Goal: Information Seeking & Learning: Learn about a topic

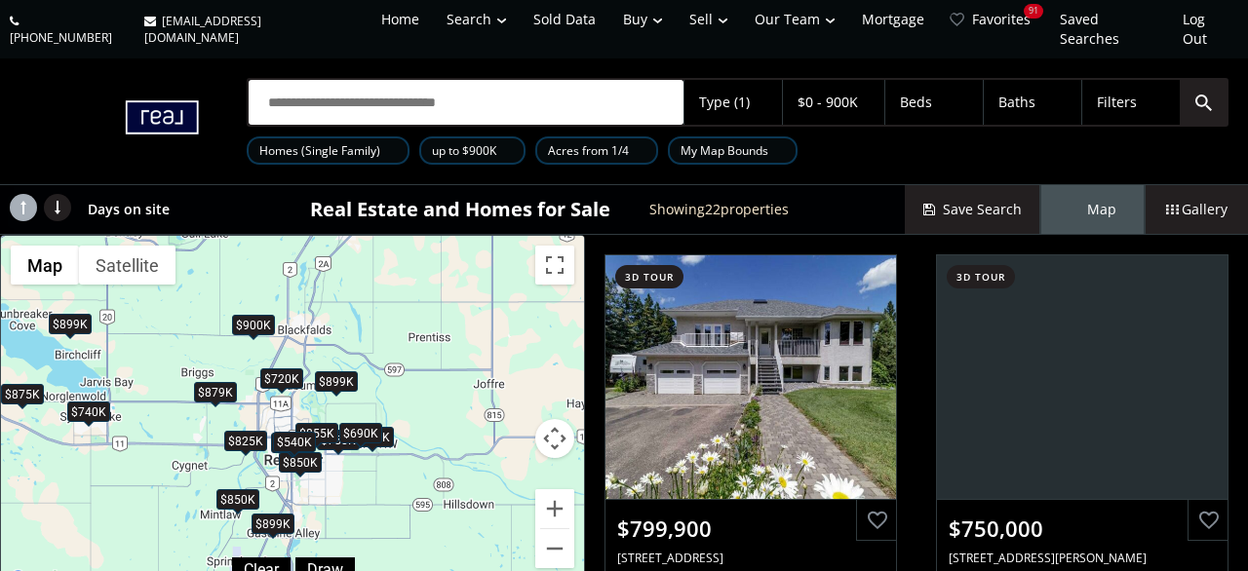
drag, startPoint x: 432, startPoint y: 393, endPoint x: 219, endPoint y: 410, distance: 213.3
click at [219, 410] on div "$800K $750K $850K $350K $825K $660K $850K $855K $389K $540K $700K $690K $875K $…" at bounding box center [292, 414] width 583 height 356
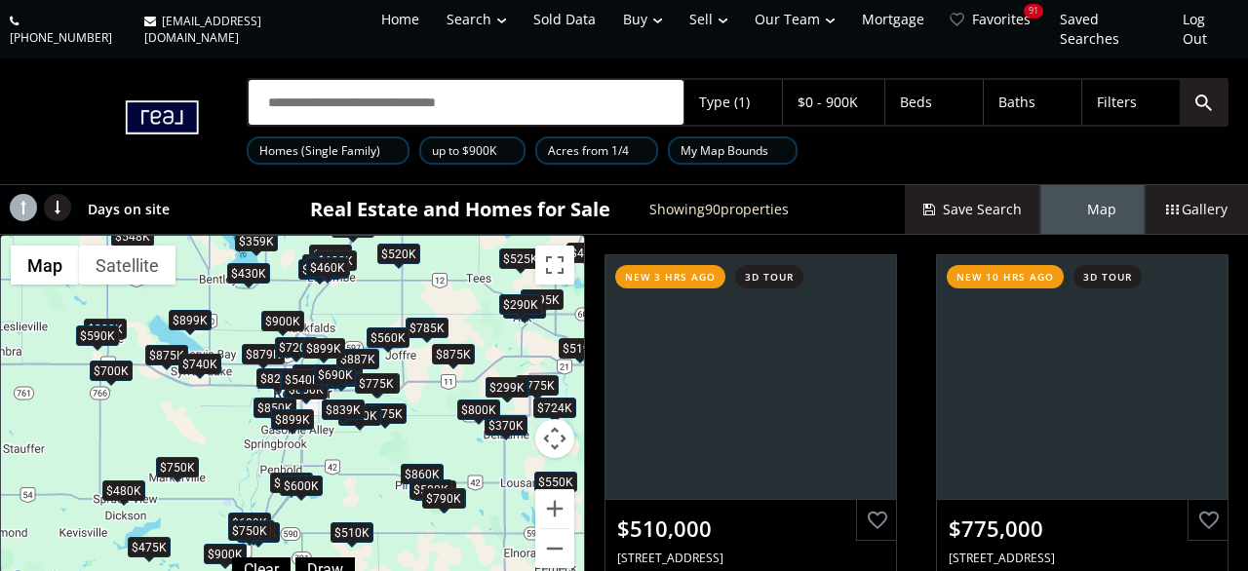
drag, startPoint x: 337, startPoint y: 361, endPoint x: 398, endPoint y: 413, distance: 80.2
click at [398, 413] on div "$510K $775K $485K $800K $689K $395K $399K $750K $899K $480K $475K $850K $675K $…" at bounding box center [292, 414] width 583 height 356
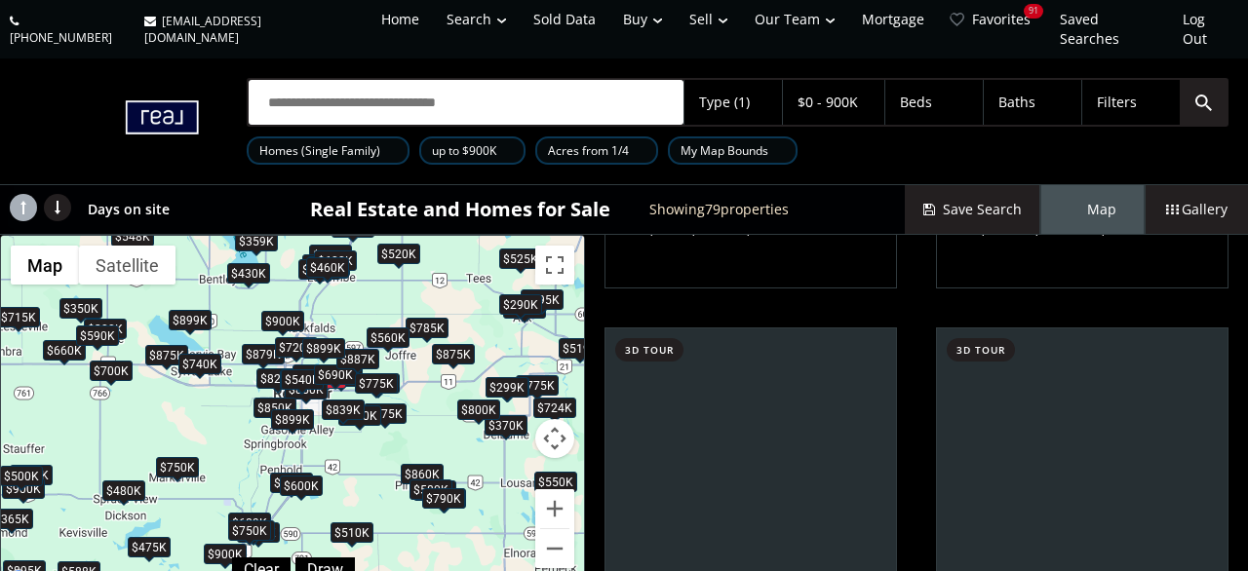
scroll to position [1420, 0]
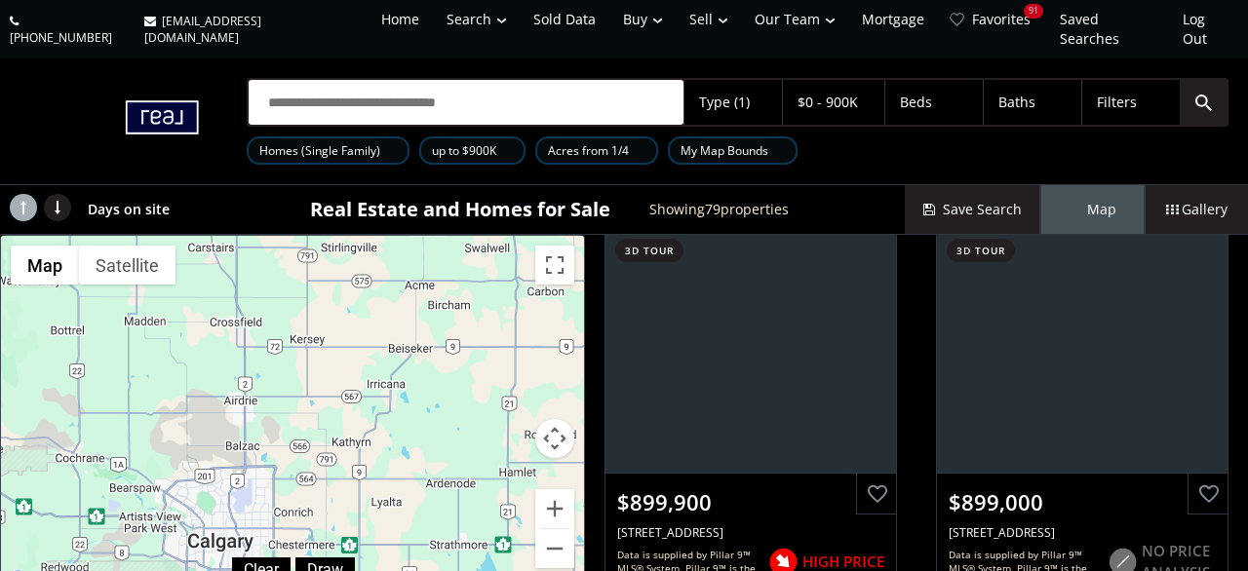
drag, startPoint x: 227, startPoint y: 481, endPoint x: 239, endPoint y: -92, distance: 572.5
click at [239, 236] on div "$510K $775K $800K $689K $415K $750K $900K $899K $715K $480K $475K $850K $675K $…" at bounding box center [292, 414] width 583 height 356
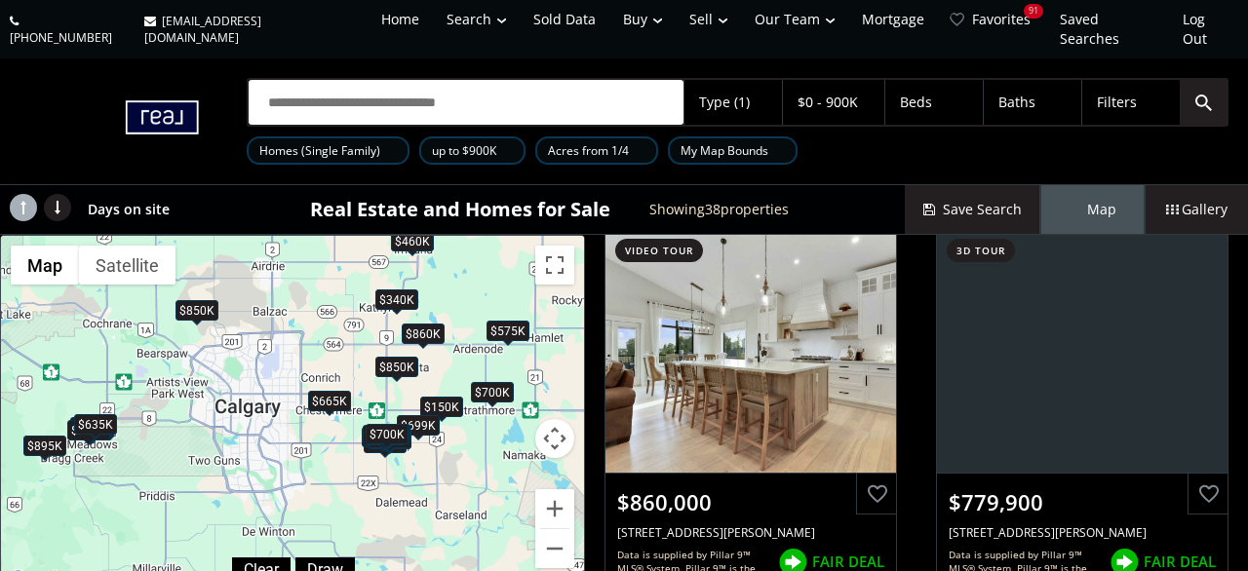
drag, startPoint x: 317, startPoint y: 494, endPoint x: 340, endPoint y: 357, distance: 139.5
click at [340, 357] on div "$900K $630K $850K $900K $869K $895K $860K $780K $870K $150K $634K $629K $450K $…" at bounding box center [292, 414] width 583 height 356
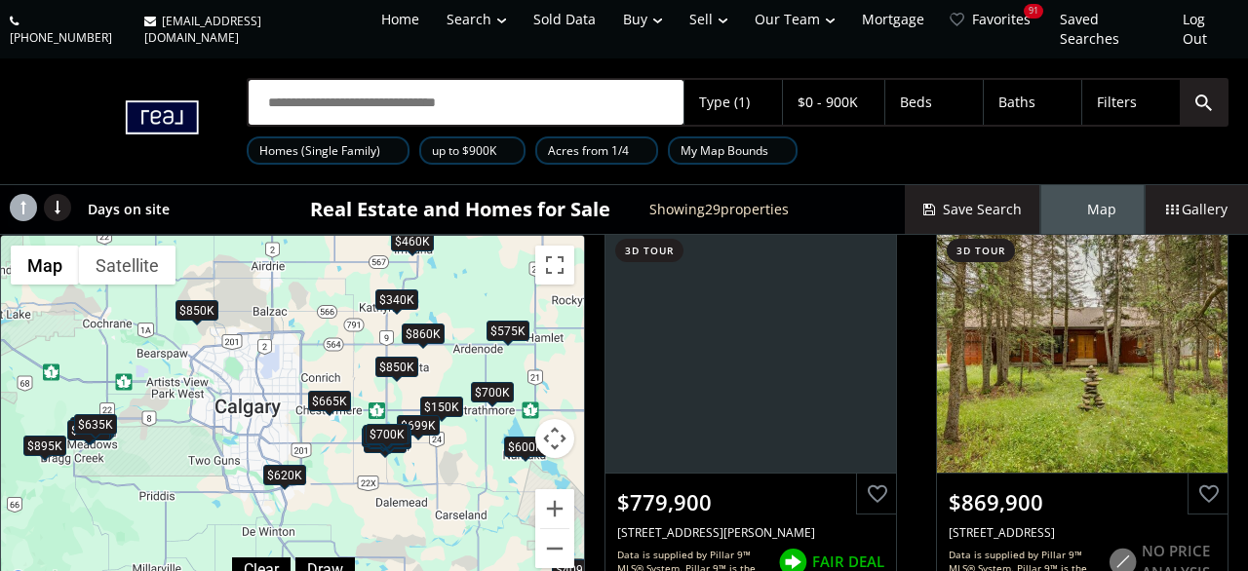
click at [201, 300] on div "$850K" at bounding box center [197, 310] width 43 height 20
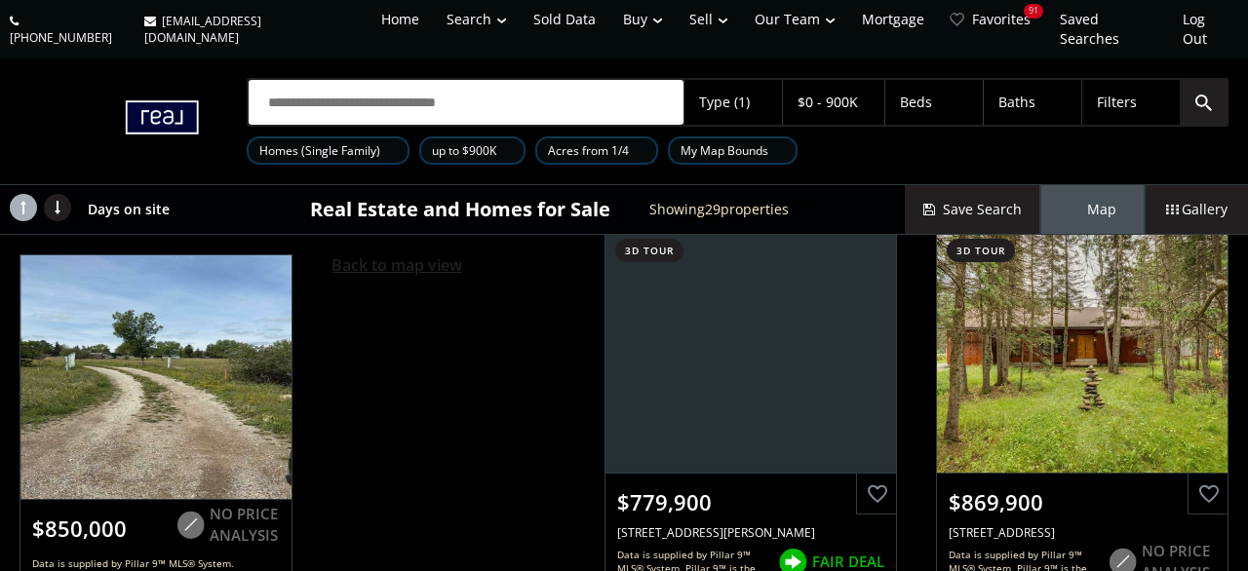
click at [362, 254] on span "Back to map view" at bounding box center [397, 264] width 131 height 21
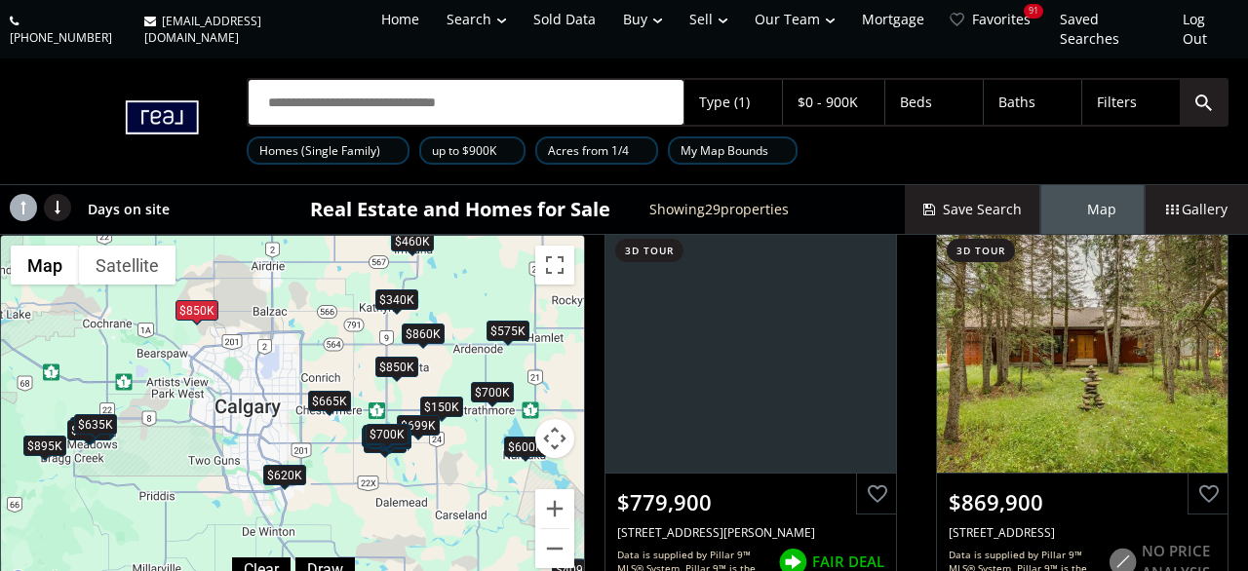
click at [334, 391] on div "$665K" at bounding box center [329, 401] width 43 height 20
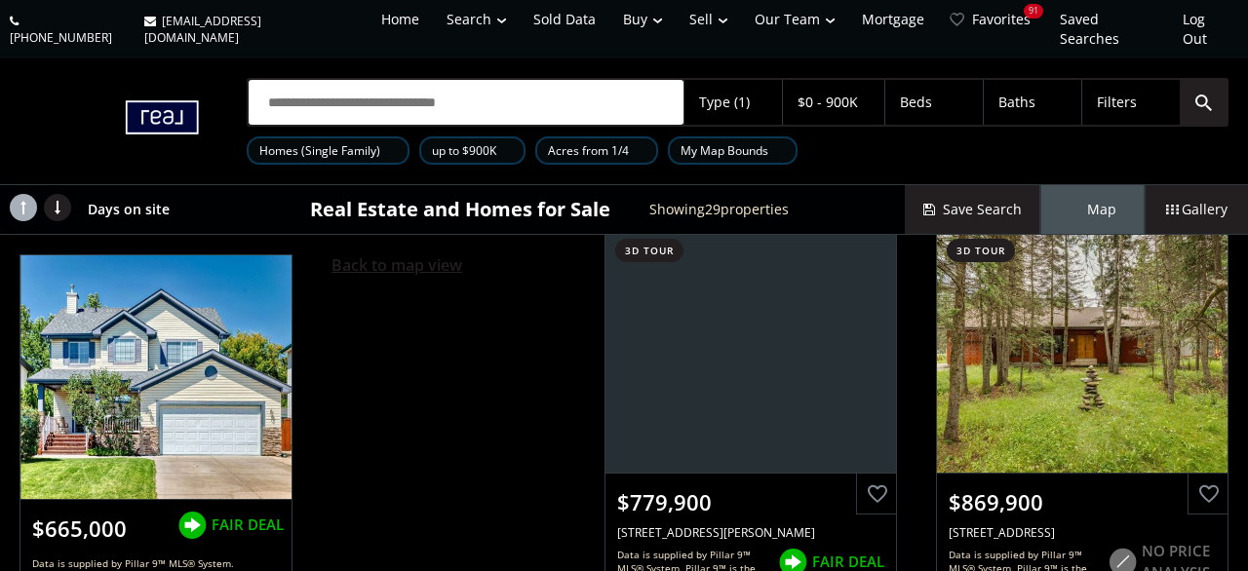
click at [422, 254] on span "Back to map view" at bounding box center [397, 264] width 131 height 21
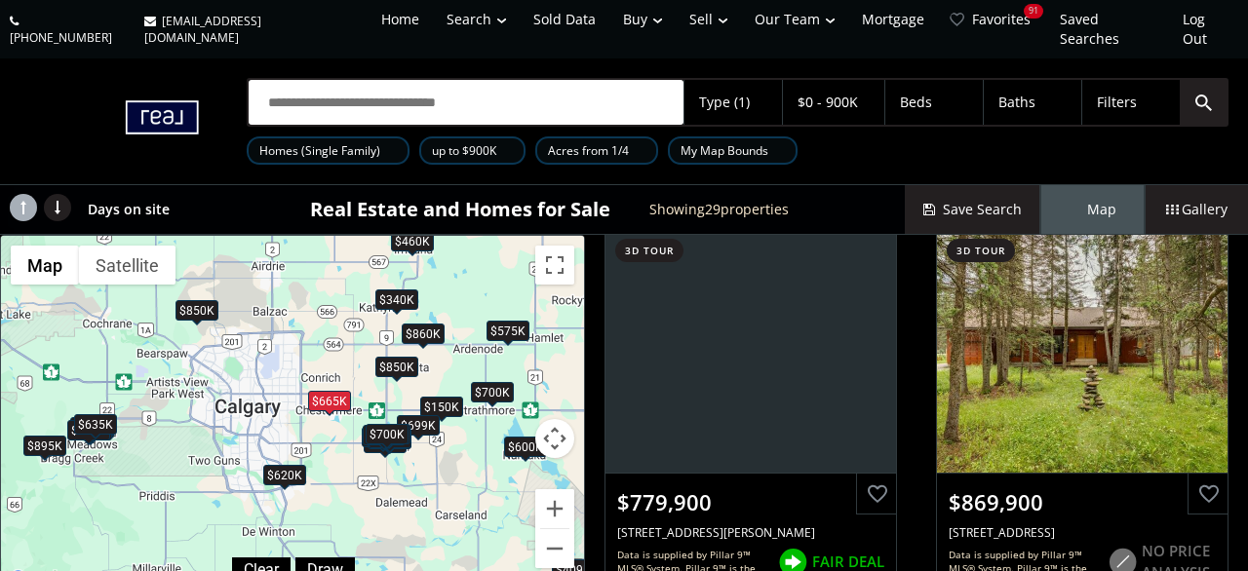
click at [384, 424] on div "$700K" at bounding box center [387, 434] width 43 height 20
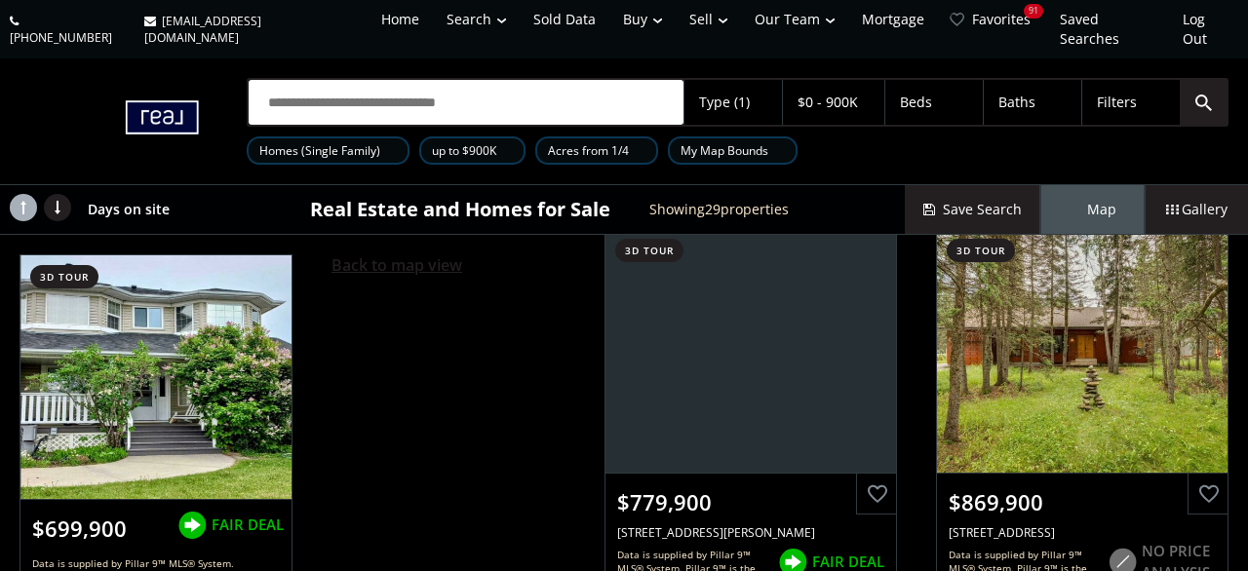
click at [383, 254] on span "Back to map view" at bounding box center [397, 264] width 131 height 21
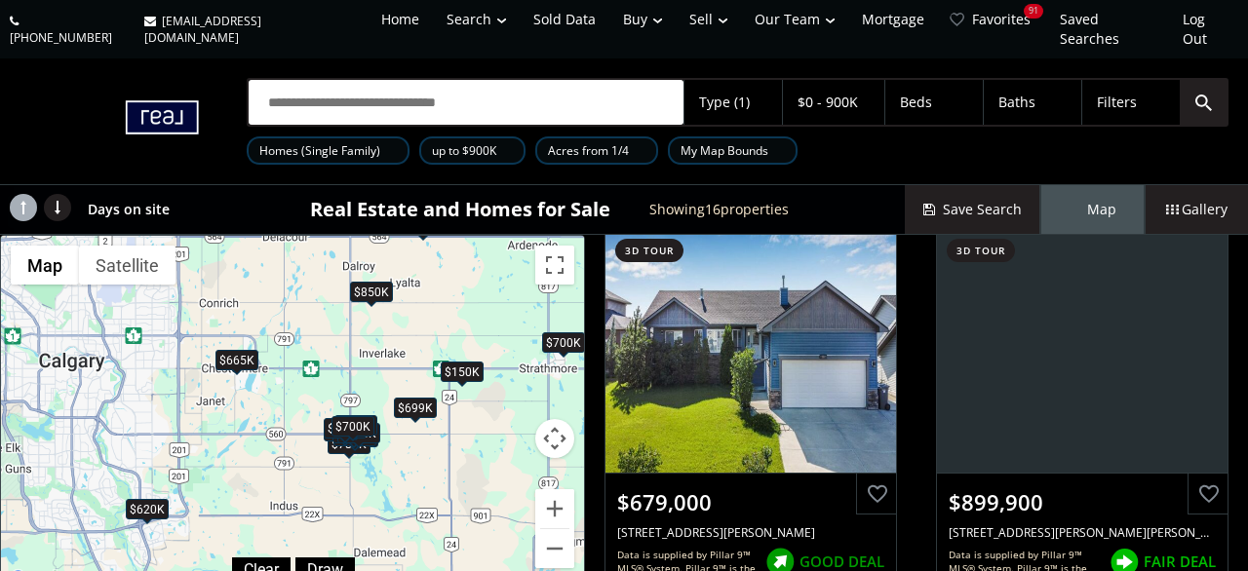
click at [465, 362] on div "$150K" at bounding box center [462, 372] width 43 height 20
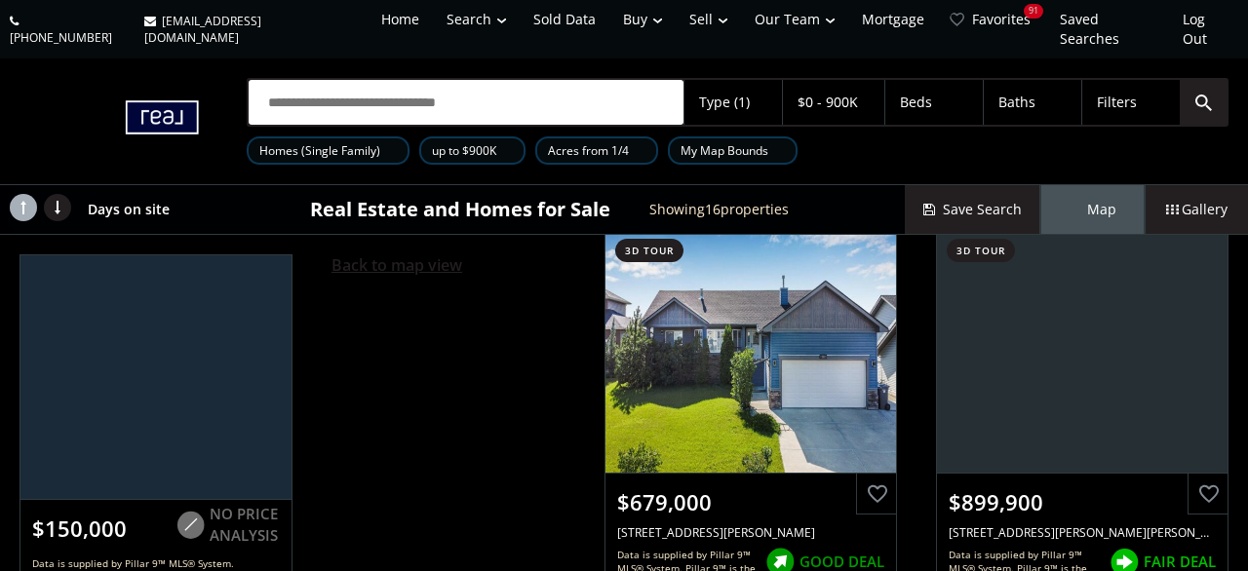
click at [414, 254] on span "Back to map view" at bounding box center [397, 264] width 131 height 21
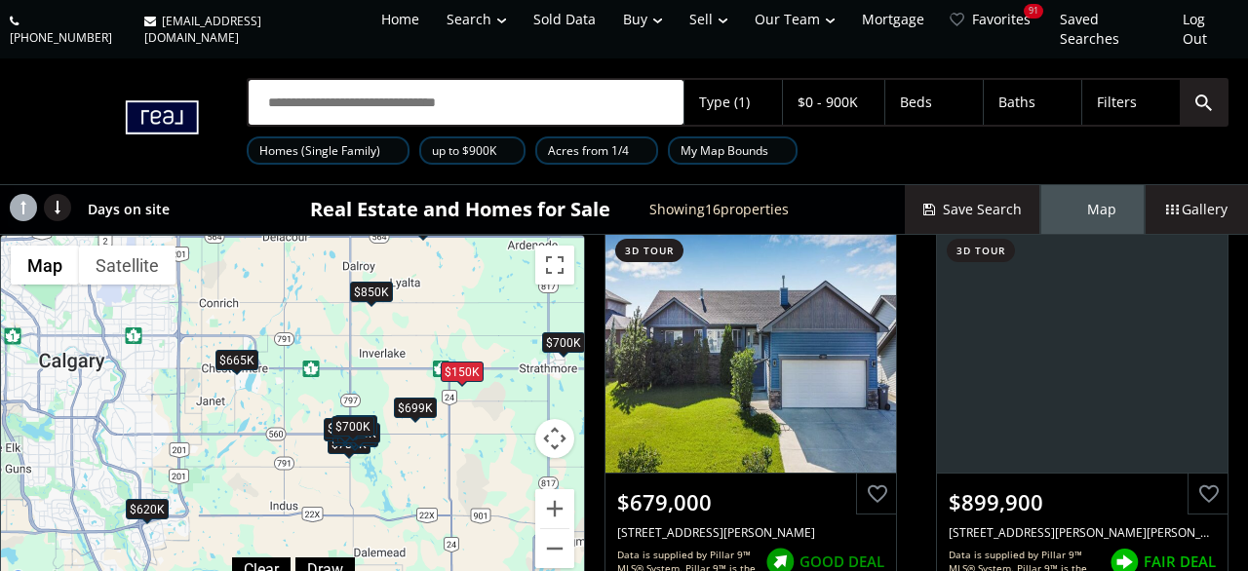
click at [570, 335] on div "$900K $620K $850K $780K $150K $665K $679K $900K $699K $615K $640K $713K $860K $…" at bounding box center [292, 414] width 583 height 356
click at [558, 332] on div "$700K" at bounding box center [563, 342] width 43 height 20
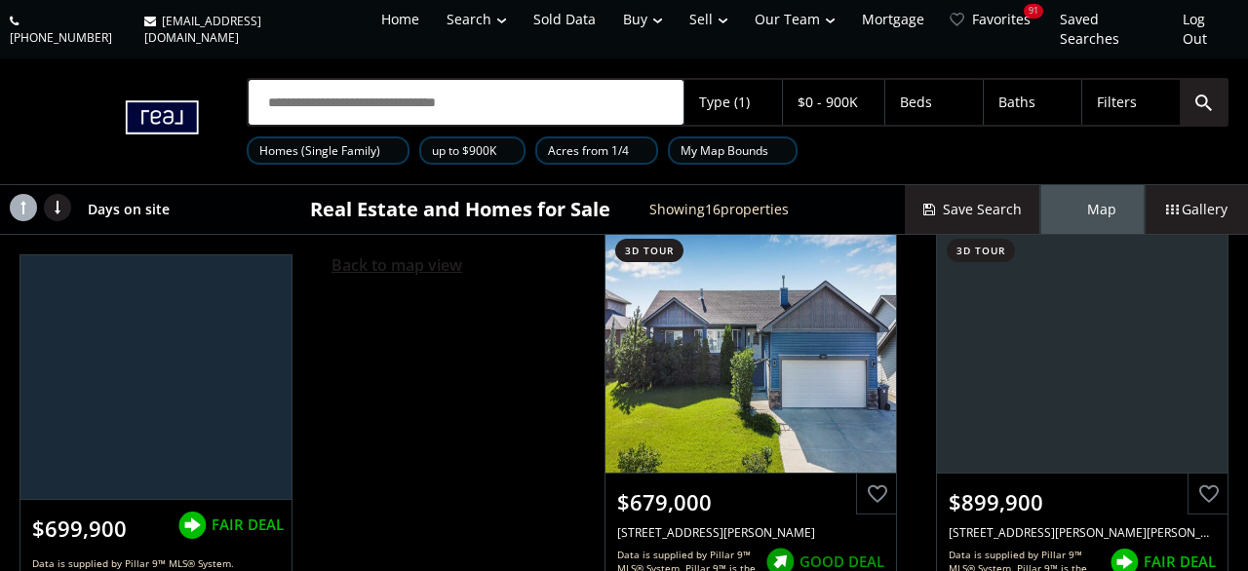
click at [356, 254] on span "Back to map view" at bounding box center [397, 264] width 131 height 21
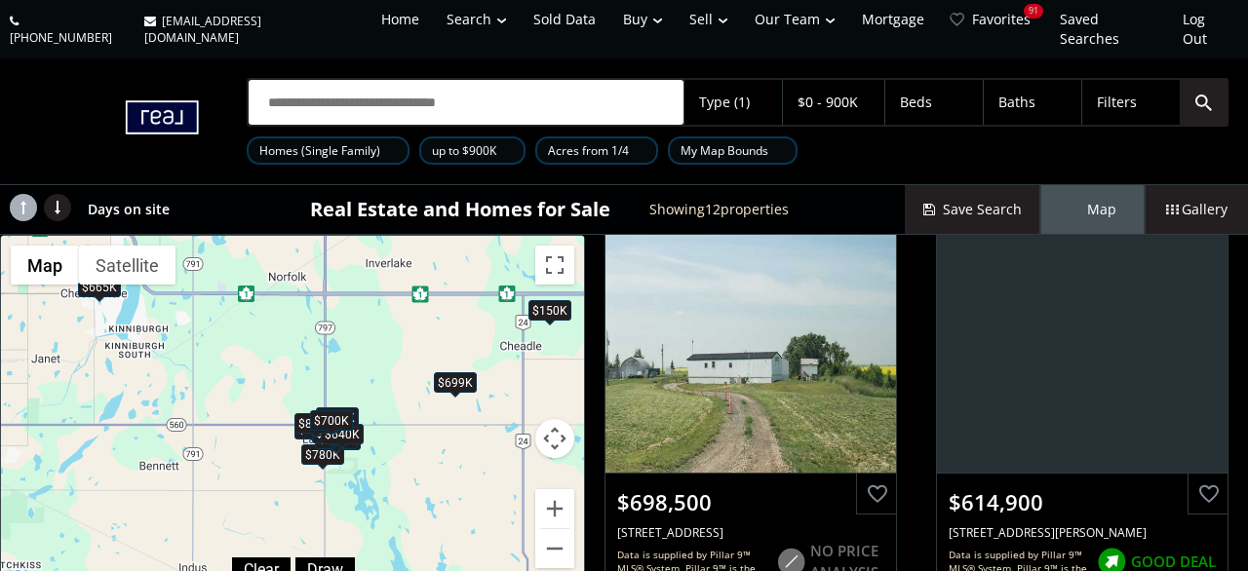
click at [332, 410] on div "$700K" at bounding box center [331, 420] width 43 height 20
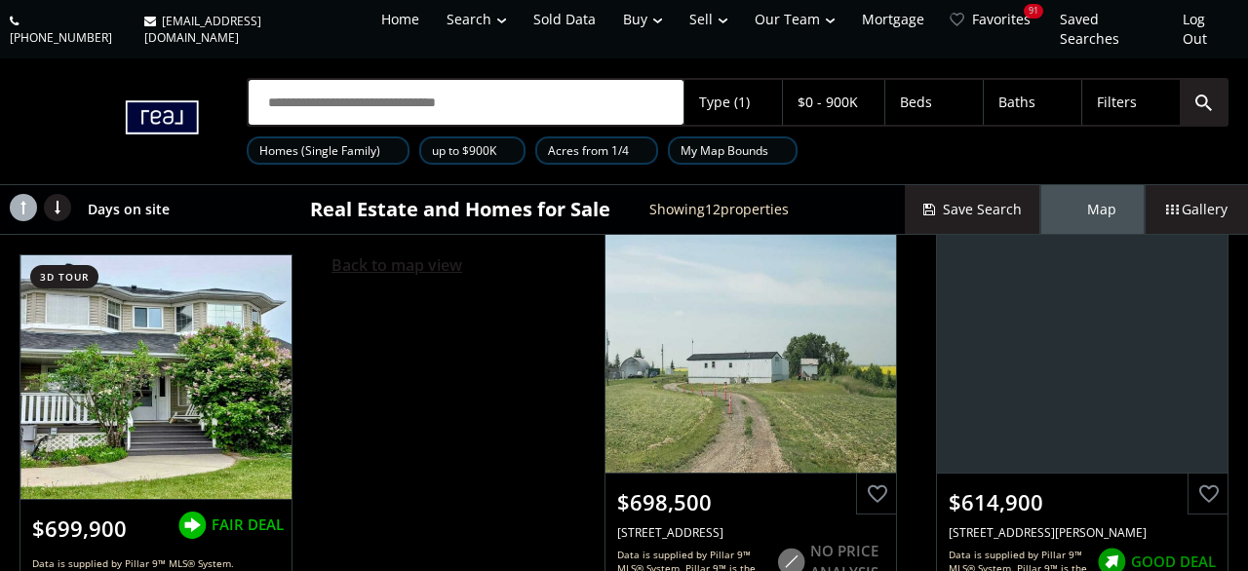
click at [405, 254] on span "Back to map view" at bounding box center [397, 264] width 131 height 21
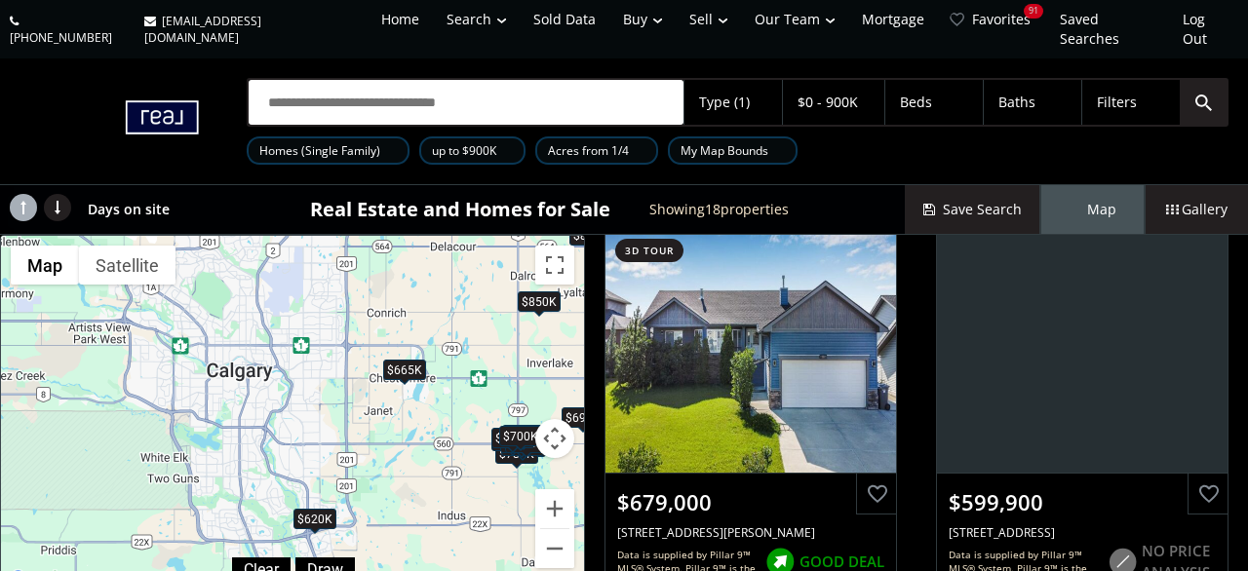
drag, startPoint x: 145, startPoint y: 427, endPoint x: 372, endPoint y: 425, distance: 227.2
click at [372, 425] on div "$900K $620K $850K $780K $150K $665K $679K $600K $900K $699K $615K $575K $640K $…" at bounding box center [292, 414] width 583 height 356
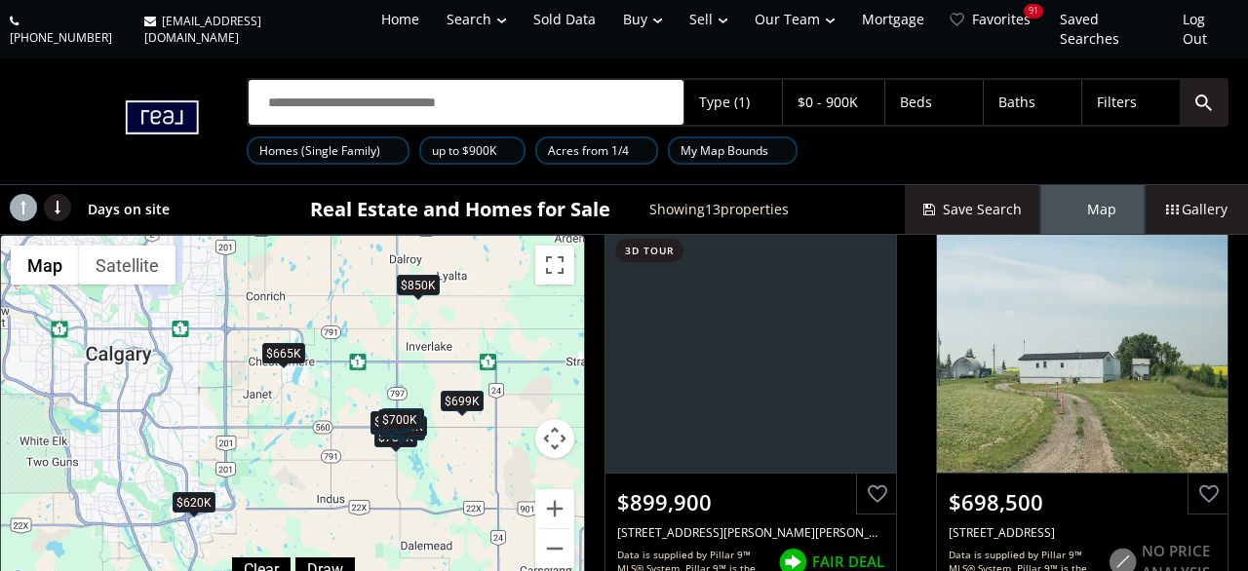
drag, startPoint x: 270, startPoint y: 379, endPoint x: 139, endPoint y: 364, distance: 131.6
click at [139, 364] on div "$900K $620K $850K $780K $665K $679K $900K $699K $615K $640K $713K $840K $700K" at bounding box center [292, 414] width 583 height 356
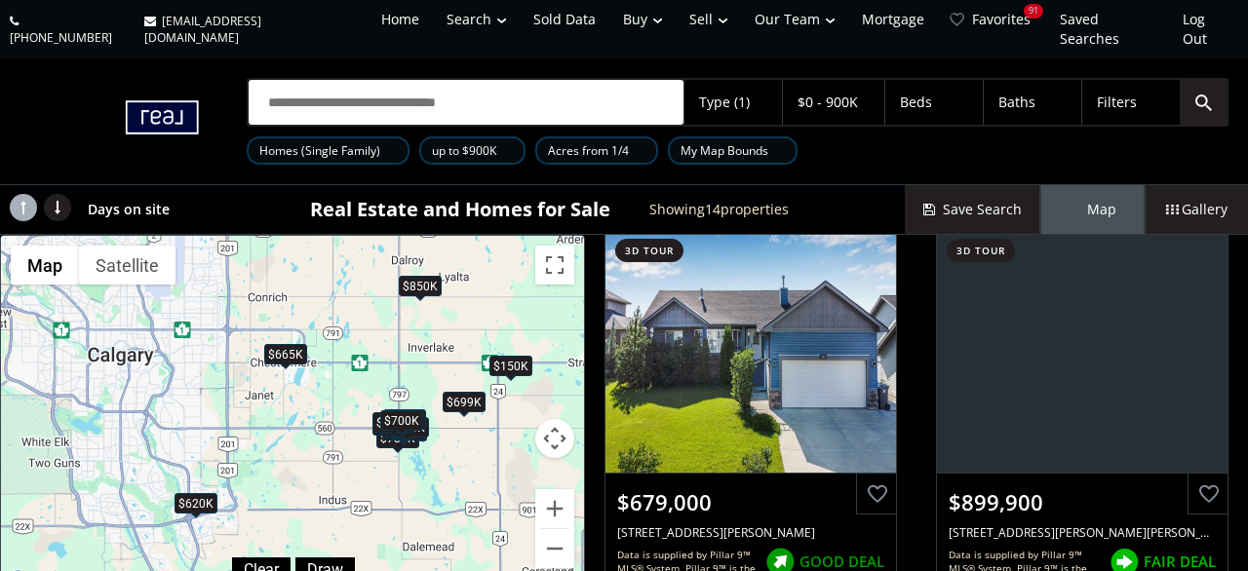
click at [459, 392] on div "$699K" at bounding box center [464, 402] width 43 height 20
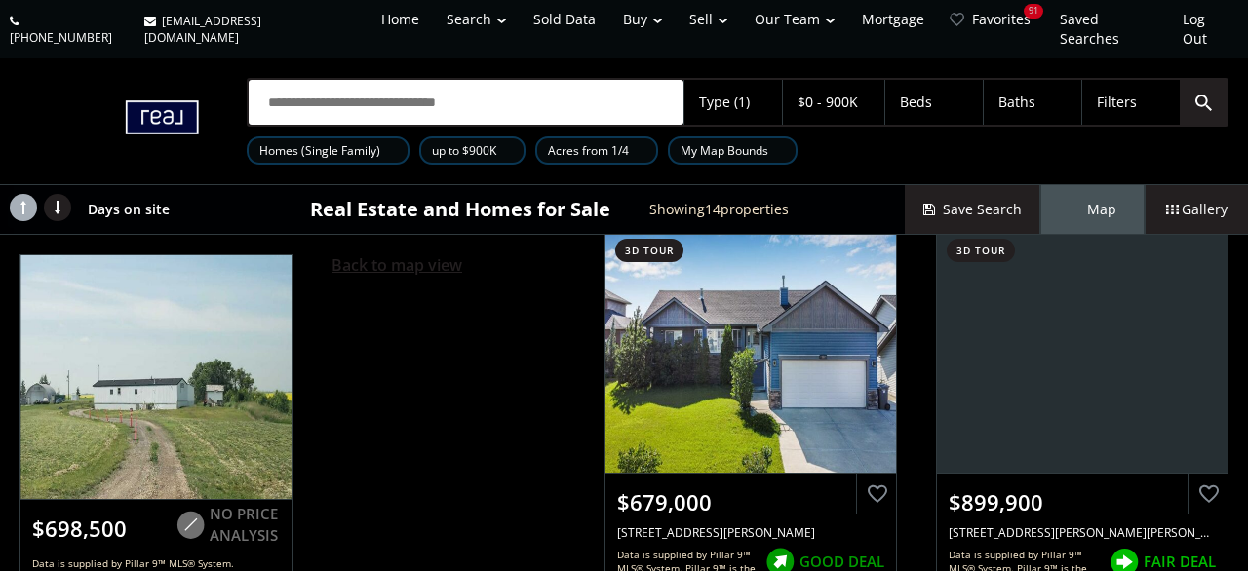
click at [387, 254] on span "Back to map view" at bounding box center [397, 264] width 131 height 21
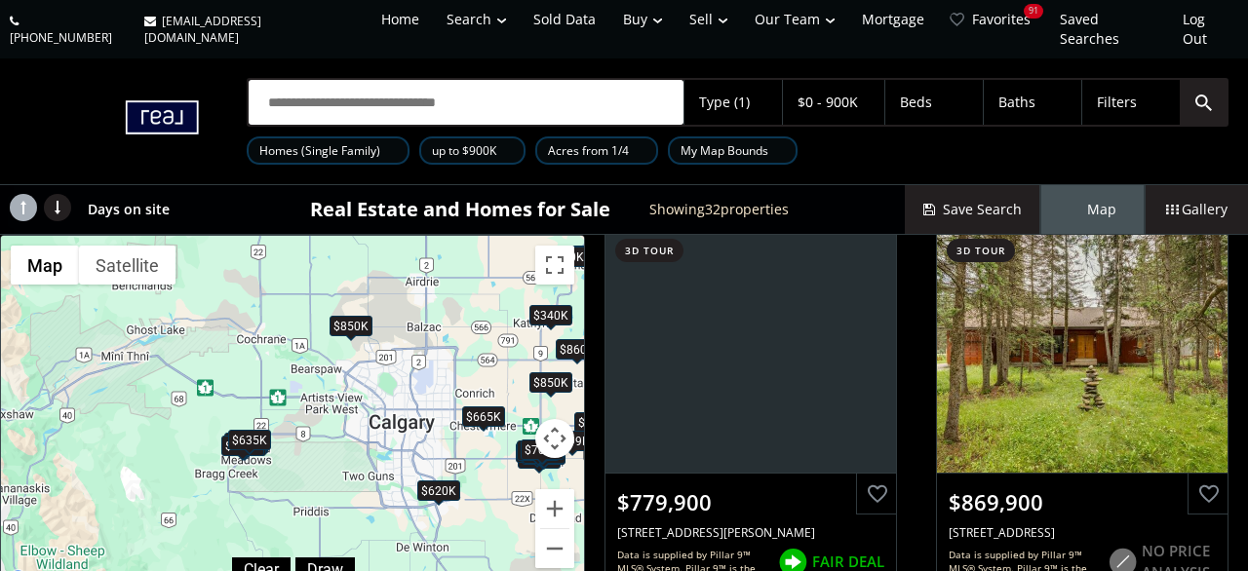
drag, startPoint x: 148, startPoint y: 440, endPoint x: 392, endPoint y: 455, distance: 244.3
click at [392, 455] on div "$900K $519K $620K $850K $900K $869K $780K $870K $150K $634K $450K $665K $679K $…" at bounding box center [292, 414] width 583 height 356
click at [203, 450] on div "$895K" at bounding box center [198, 460] width 43 height 20
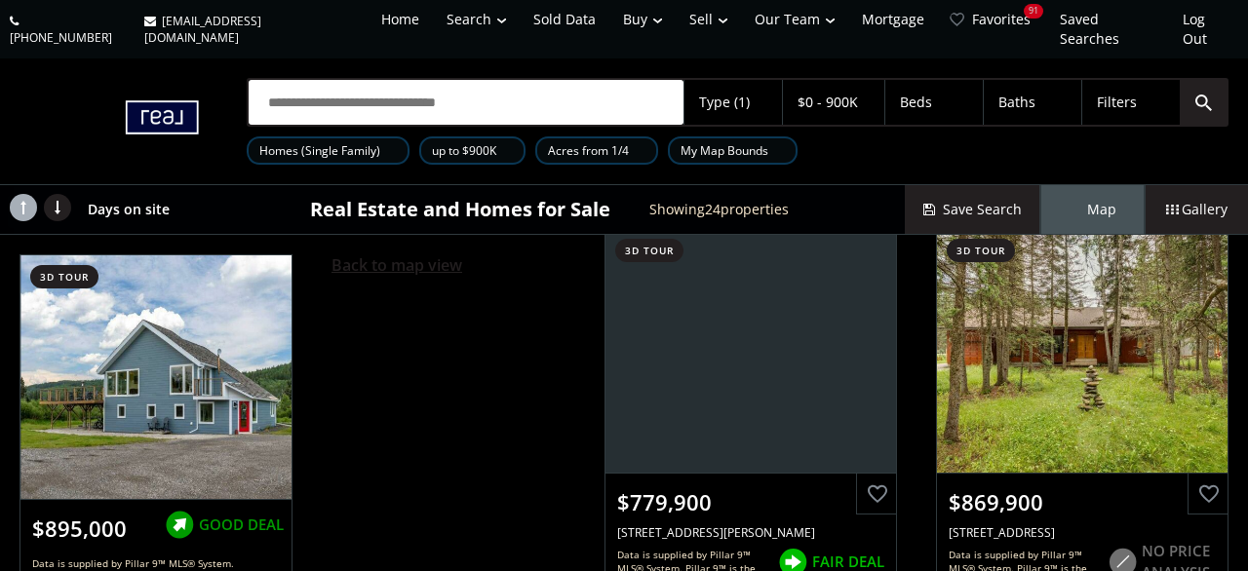
click at [397, 254] on span "Back to map view" at bounding box center [397, 264] width 131 height 21
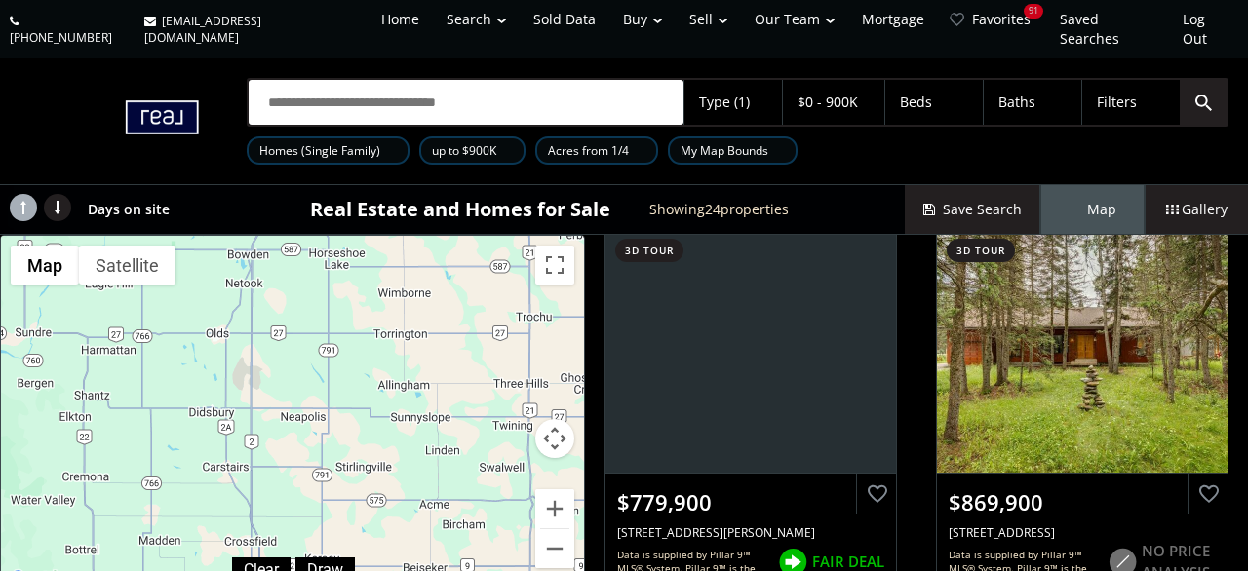
drag, startPoint x: 409, startPoint y: 255, endPoint x: 242, endPoint y: 598, distance: 380.7
click at [242, 570] on div "$900K $620K $850K $900K $869K $895K $780K $870K $634K $450K $665K $679K $900K $…" at bounding box center [292, 414] width 583 height 356
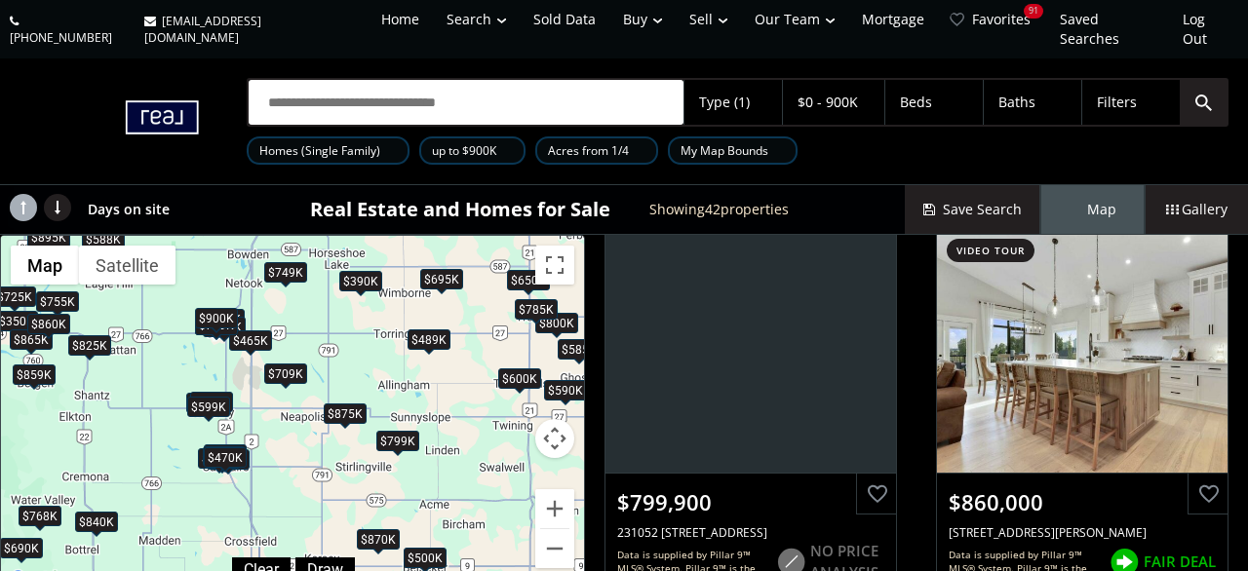
click at [299, 364] on div "$709K" at bounding box center [285, 374] width 43 height 20
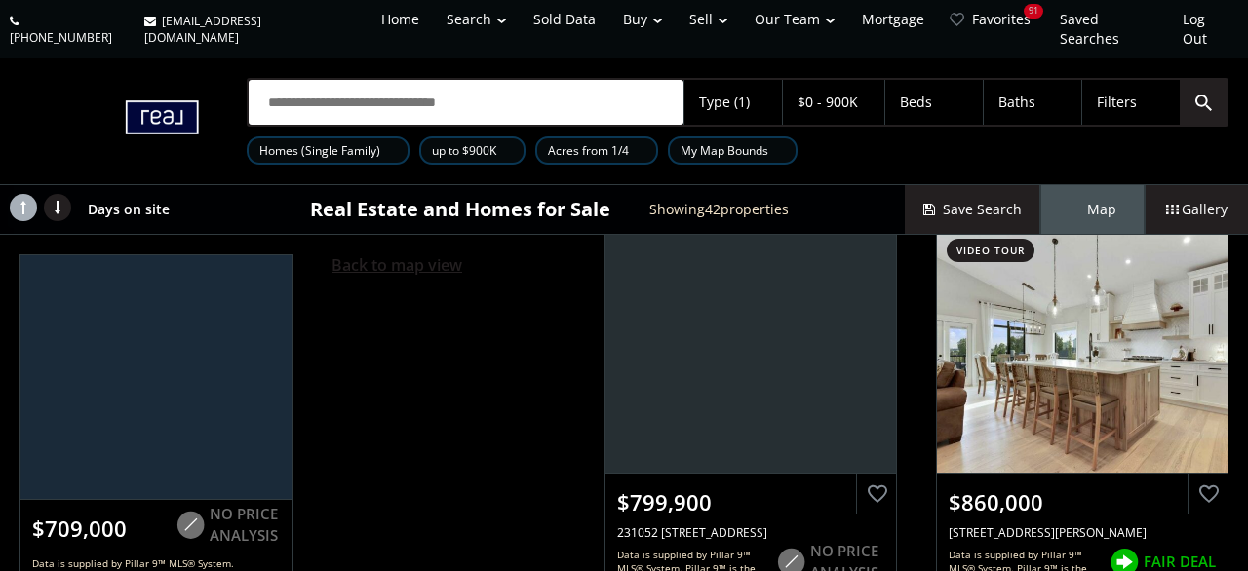
click at [342, 254] on span "Back to map view" at bounding box center [397, 264] width 131 height 21
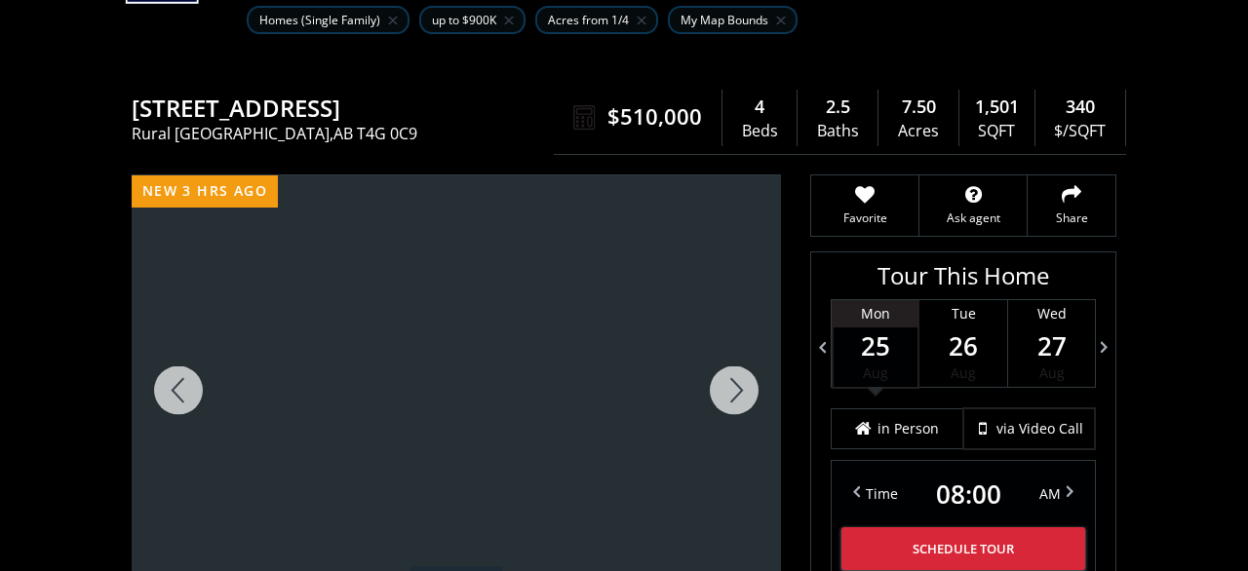
scroll to position [203, 0]
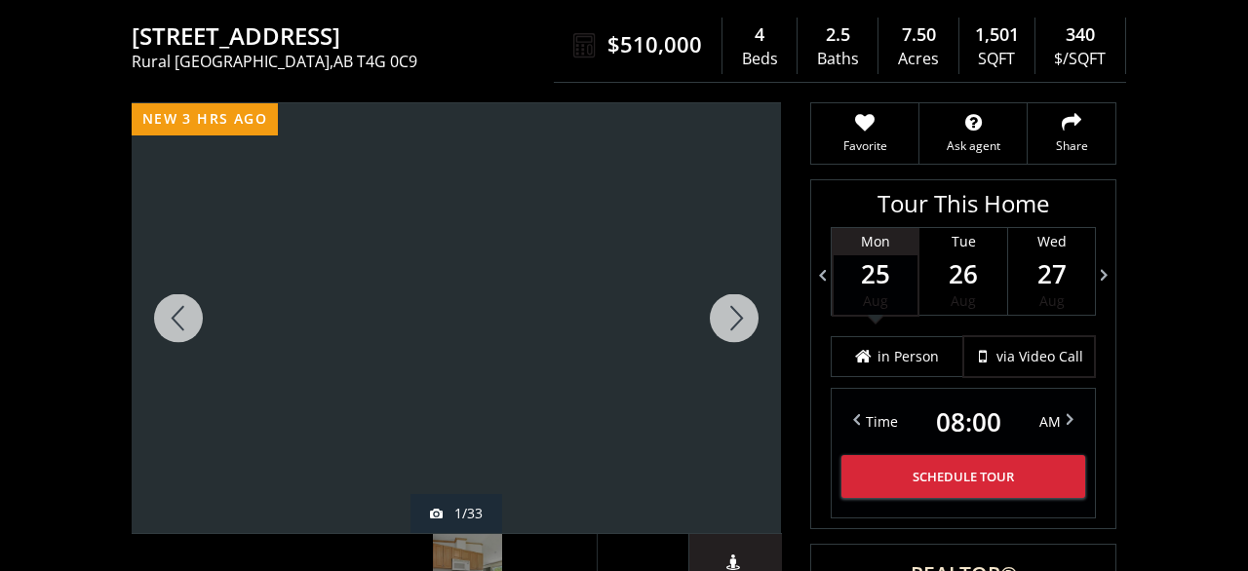
click at [726, 299] on div at bounding box center [734, 318] width 94 height 430
click at [726, 303] on div at bounding box center [734, 318] width 94 height 430
click at [726, 304] on div at bounding box center [734, 318] width 94 height 430
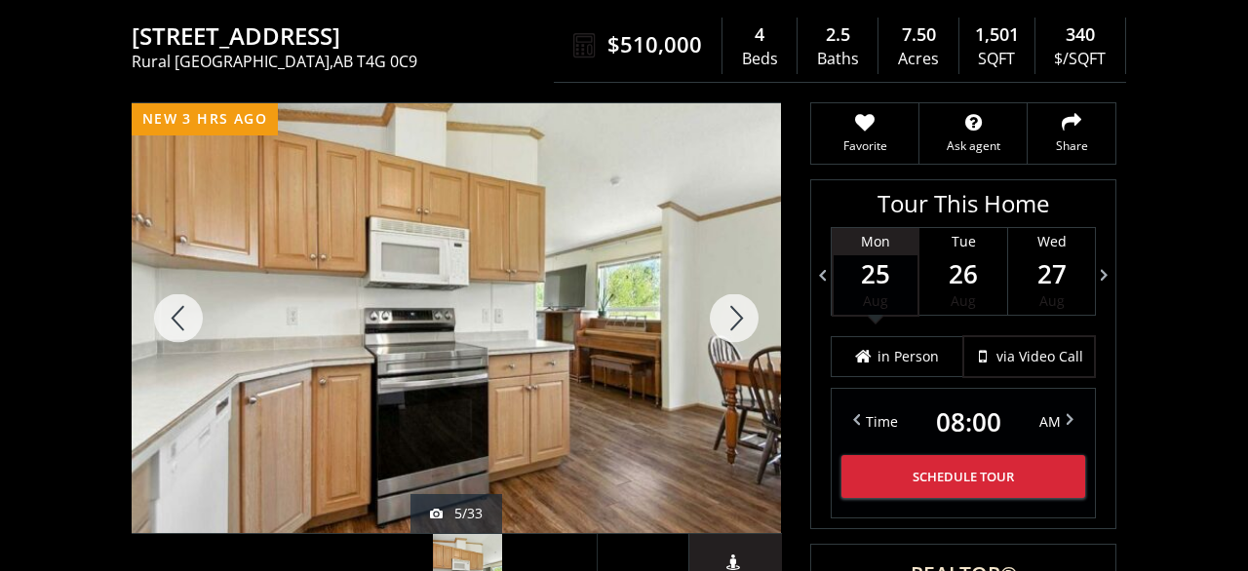
drag, startPoint x: 726, startPoint y: 304, endPoint x: 727, endPoint y: 315, distance: 10.8
click at [727, 315] on div at bounding box center [734, 318] width 94 height 430
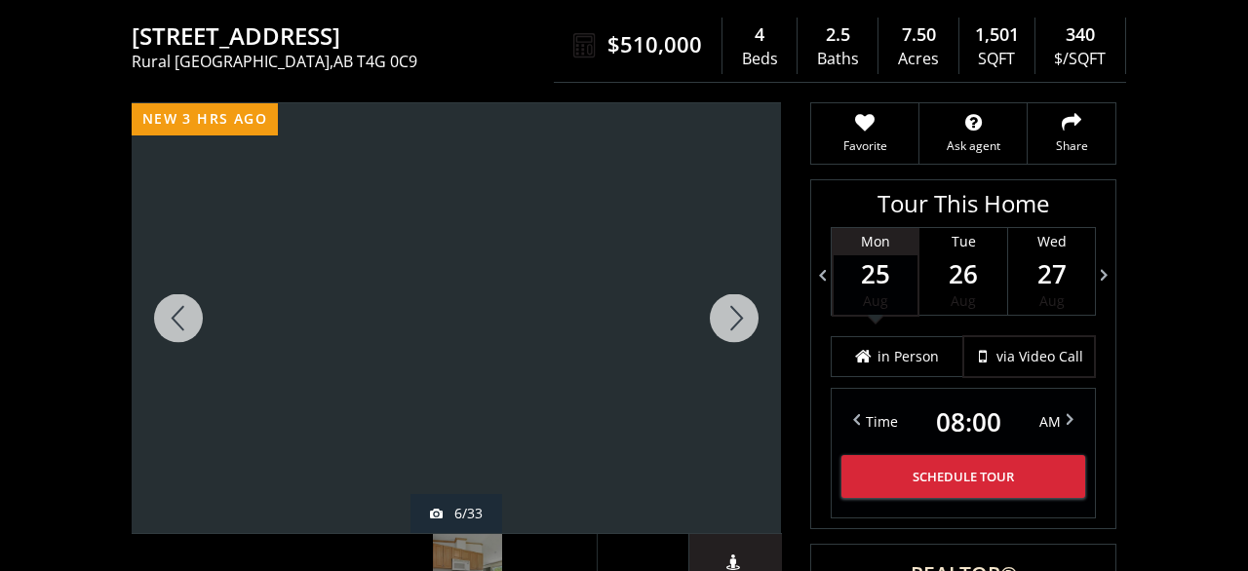
click at [722, 299] on div at bounding box center [734, 318] width 94 height 430
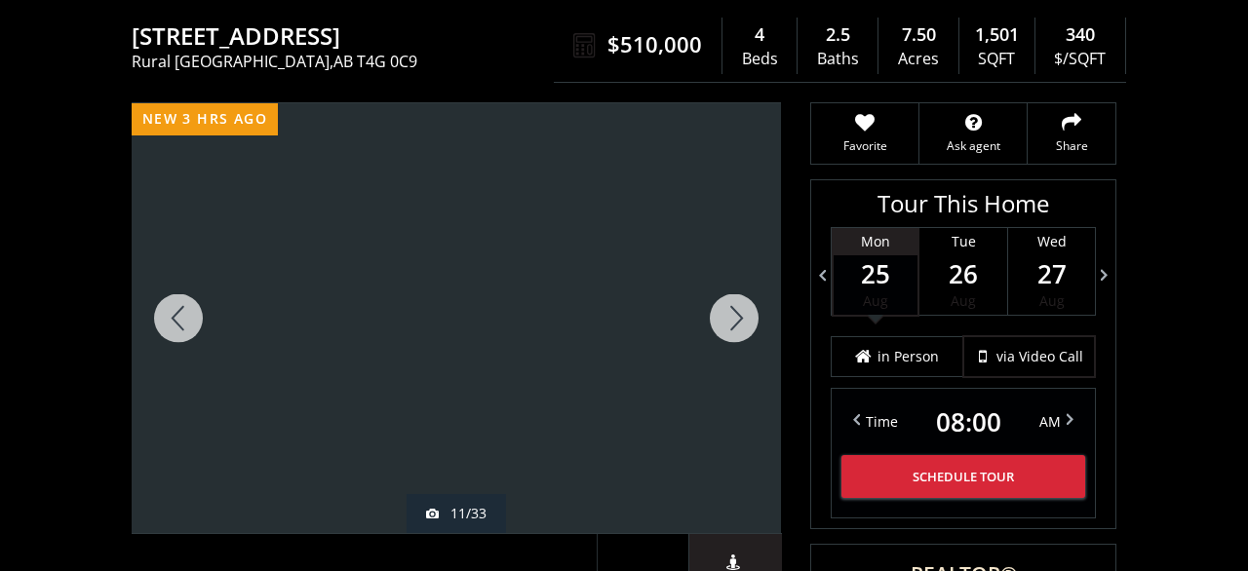
click at [722, 299] on div at bounding box center [734, 318] width 94 height 430
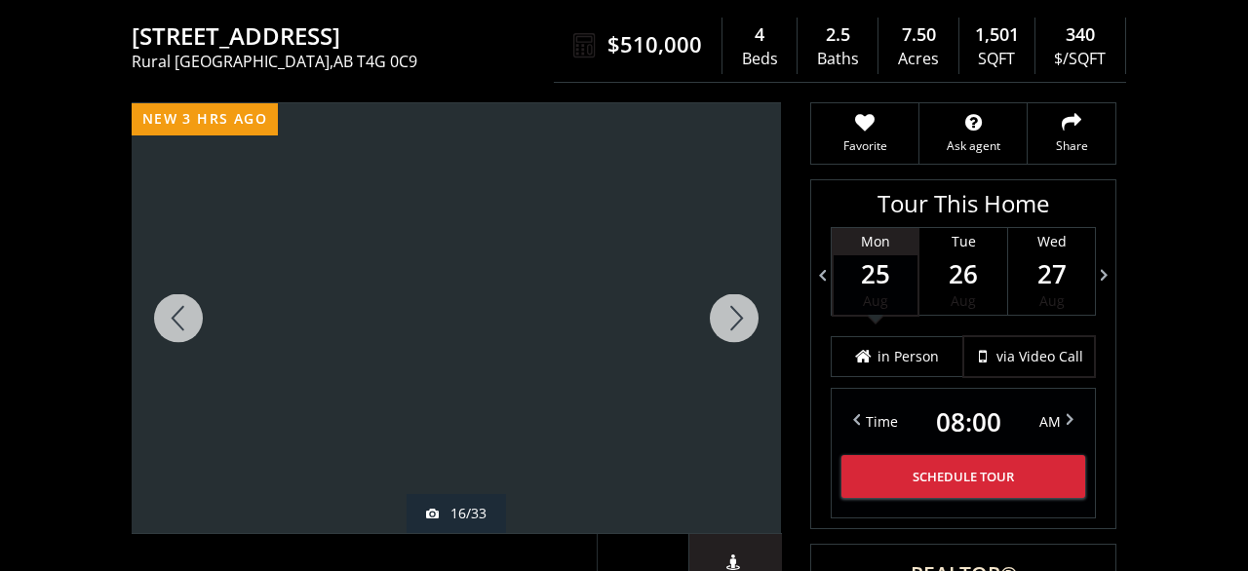
click at [722, 299] on div at bounding box center [734, 318] width 94 height 430
click at [726, 280] on div at bounding box center [734, 318] width 94 height 430
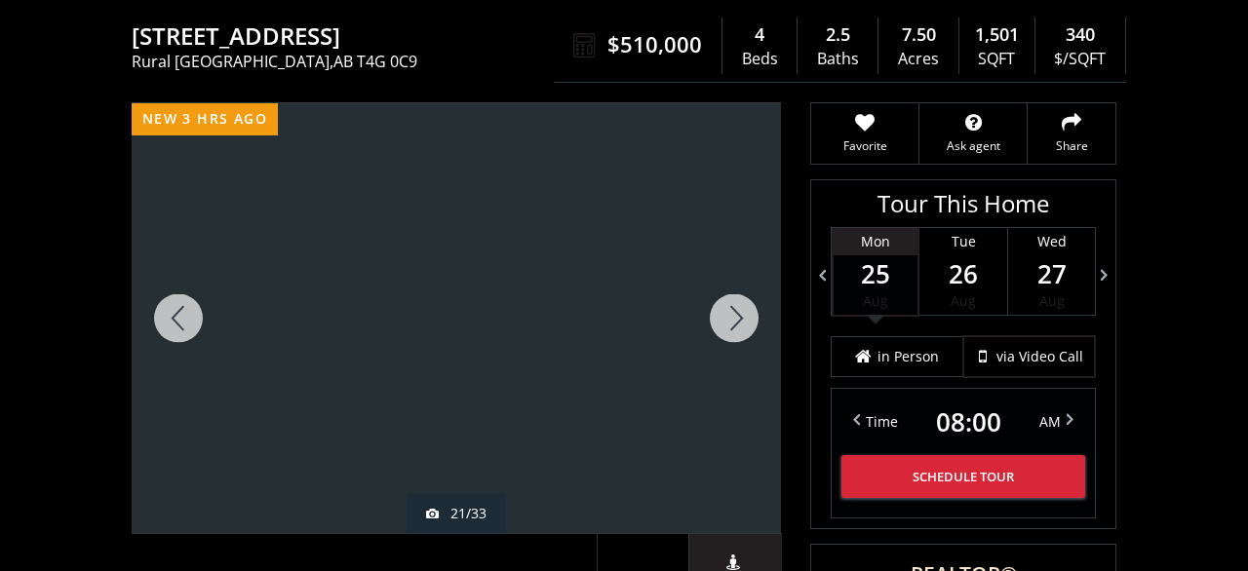
click at [726, 278] on div at bounding box center [734, 318] width 94 height 430
click at [731, 278] on div at bounding box center [734, 318] width 94 height 430
click at [731, 276] on div at bounding box center [734, 318] width 94 height 430
click at [728, 276] on div at bounding box center [734, 318] width 94 height 430
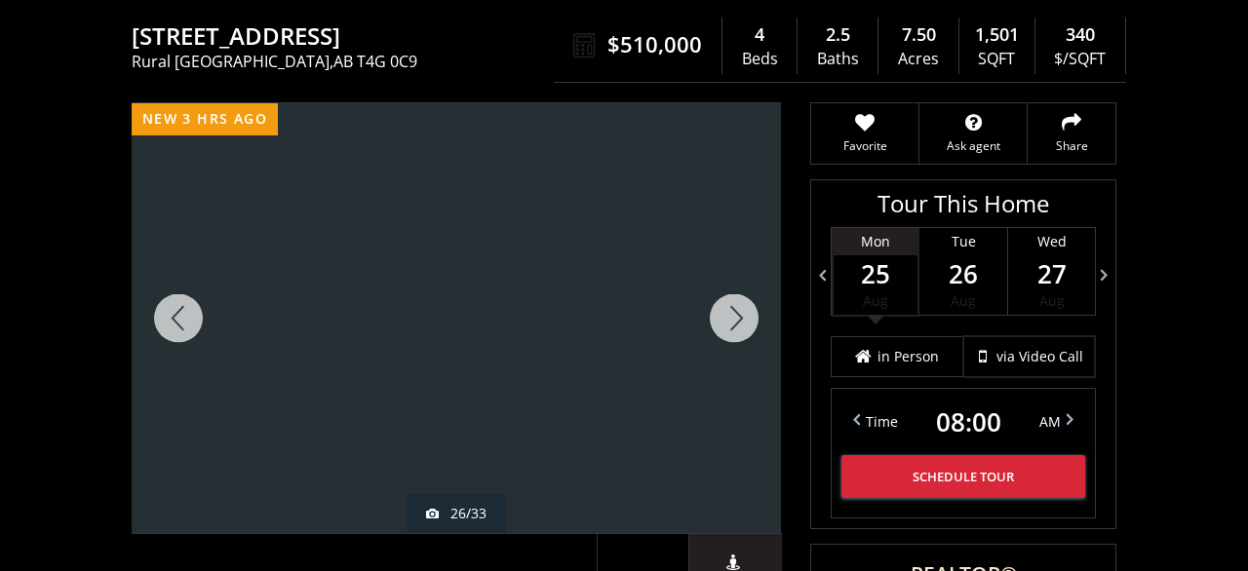
click at [728, 277] on div at bounding box center [734, 318] width 94 height 430
click at [727, 277] on div at bounding box center [734, 318] width 94 height 430
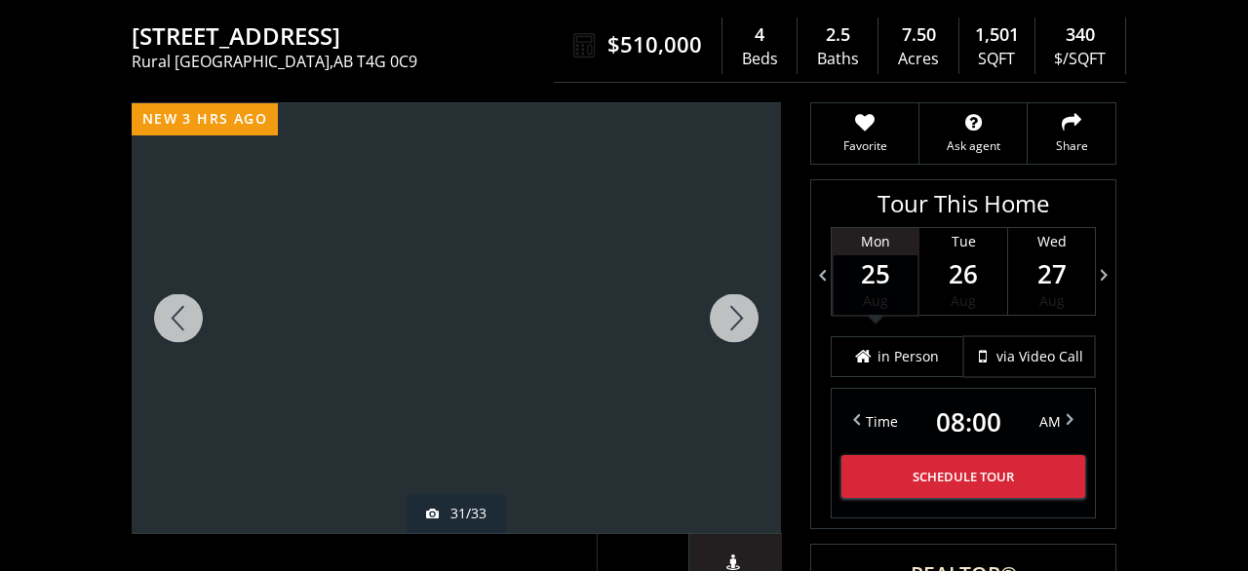
click at [727, 277] on div at bounding box center [734, 318] width 94 height 430
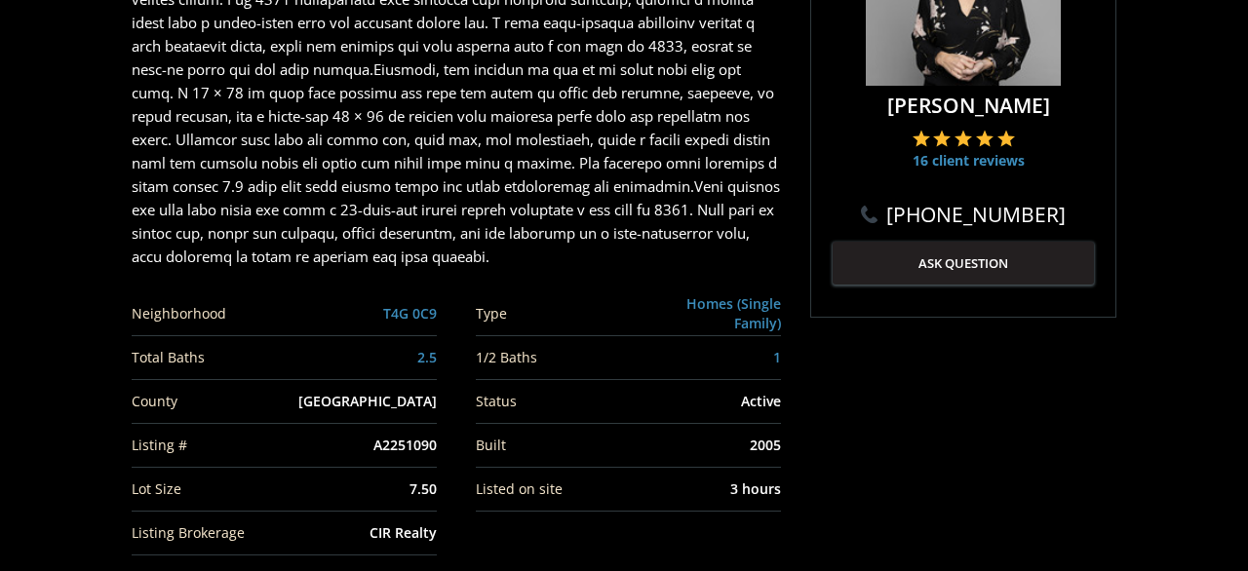
scroll to position [1115, 0]
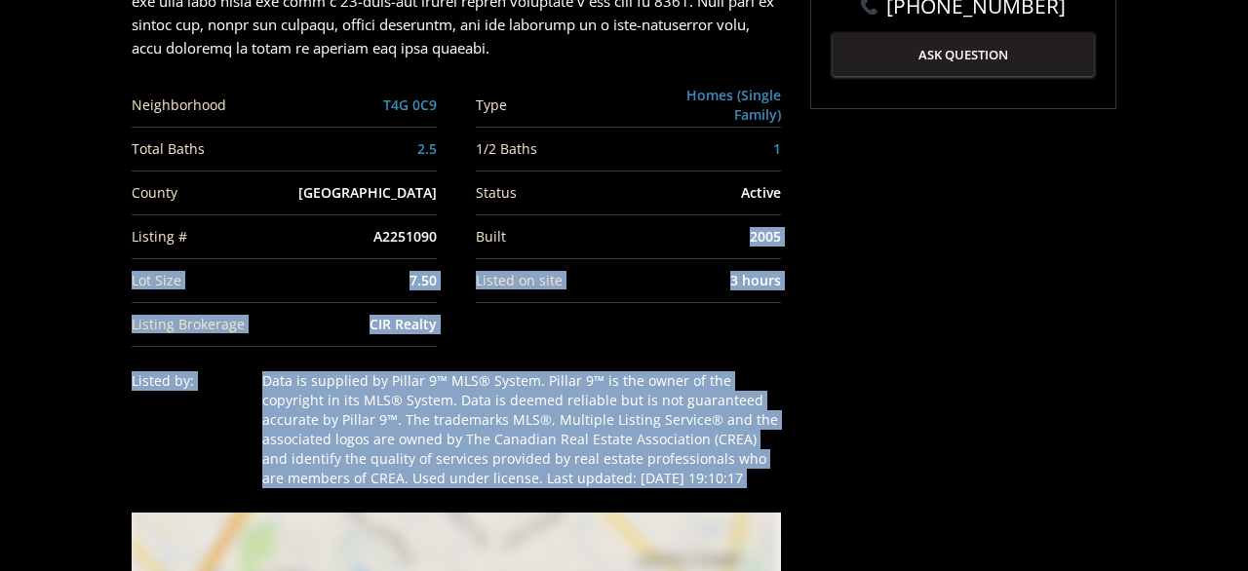
drag, startPoint x: 802, startPoint y: 220, endPoint x: 586, endPoint y: 209, distance: 216.8
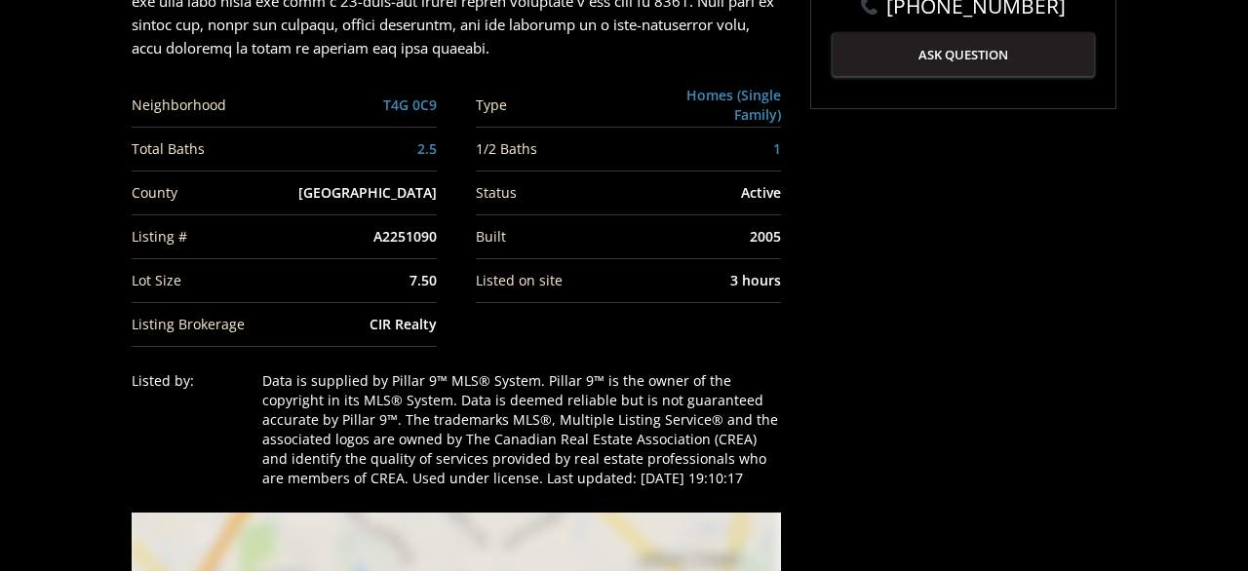
click at [574, 230] on div "Built" at bounding box center [557, 237] width 162 height 14
